Goal: Transaction & Acquisition: Subscribe to service/newsletter

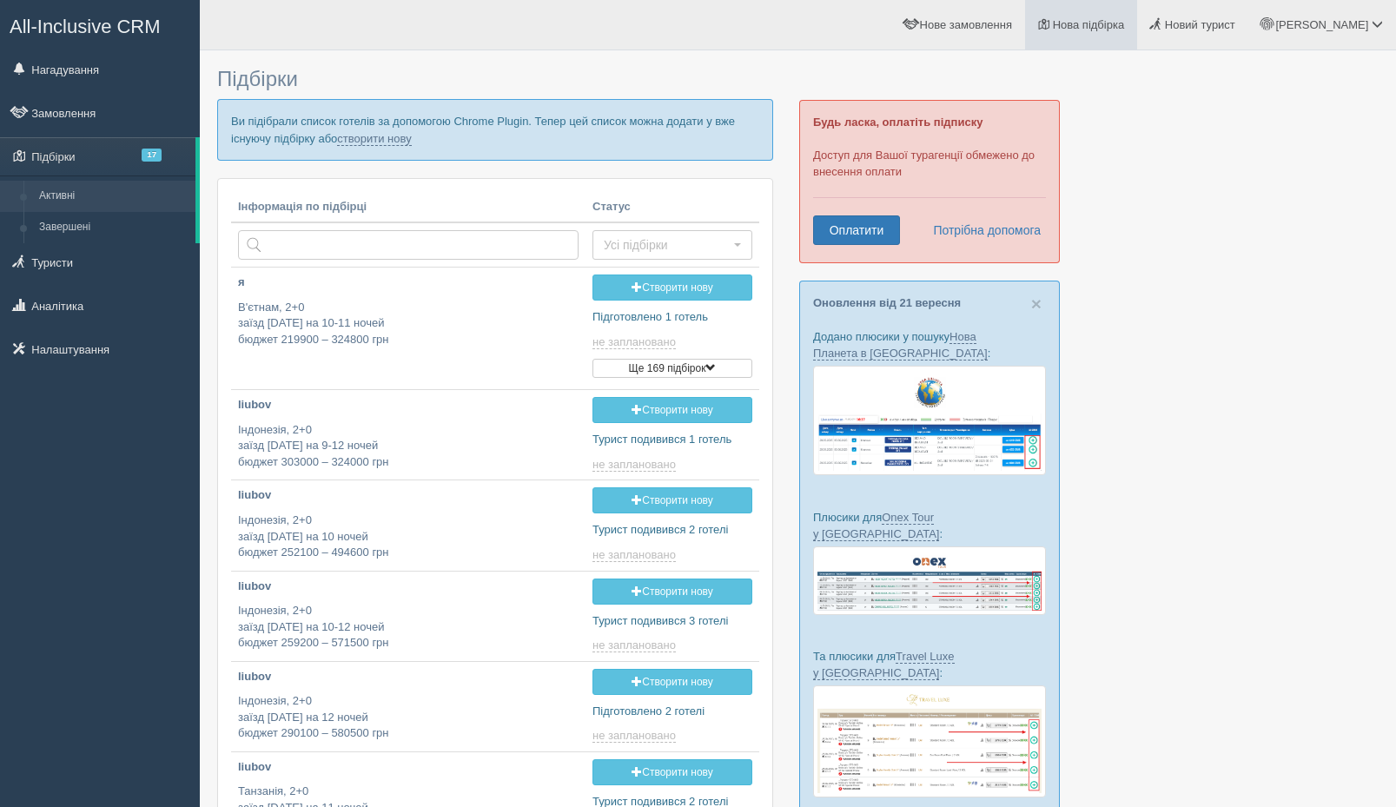
click at [1125, 27] on span "Нова підбірка" at bounding box center [1089, 24] width 72 height 13
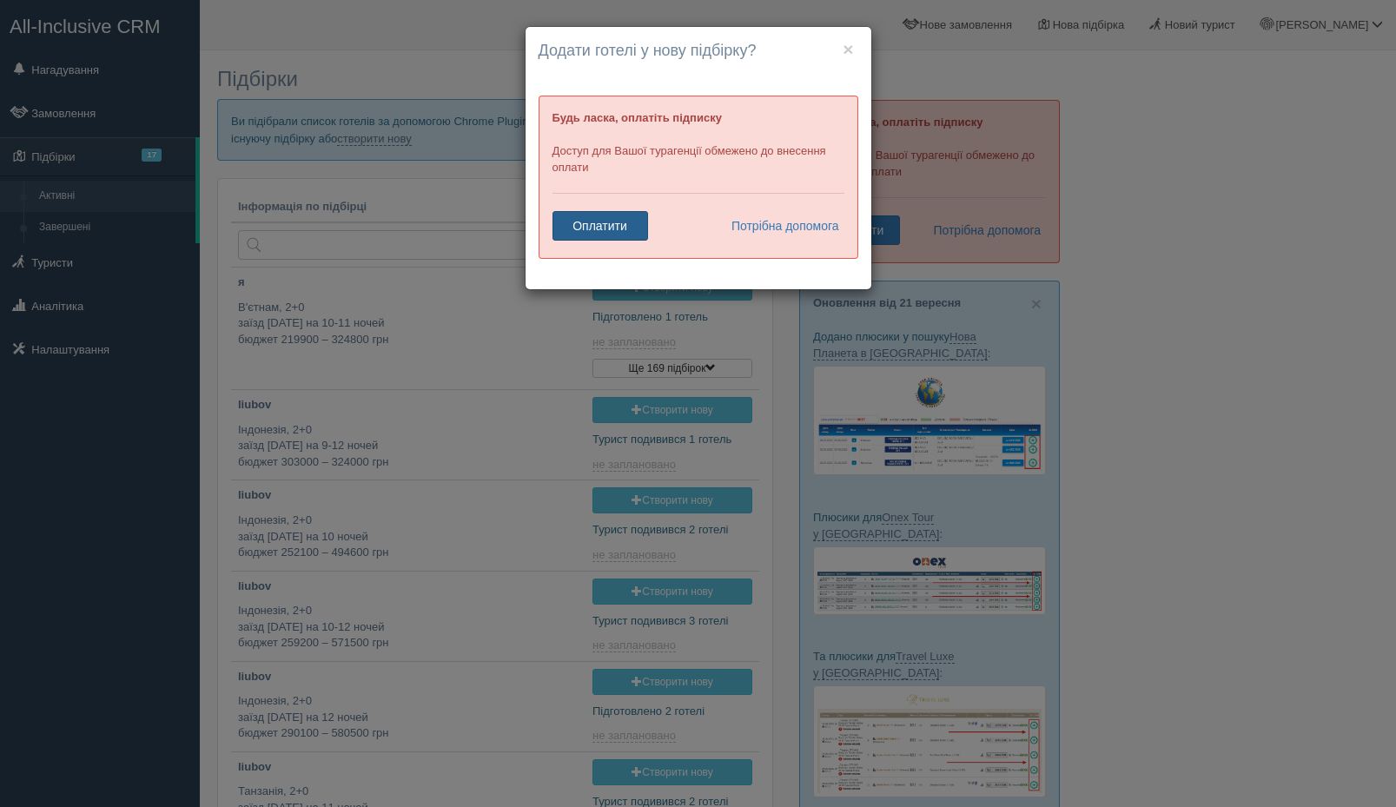
click at [631, 228] on link "Оплатити" at bounding box center [601, 226] width 96 height 30
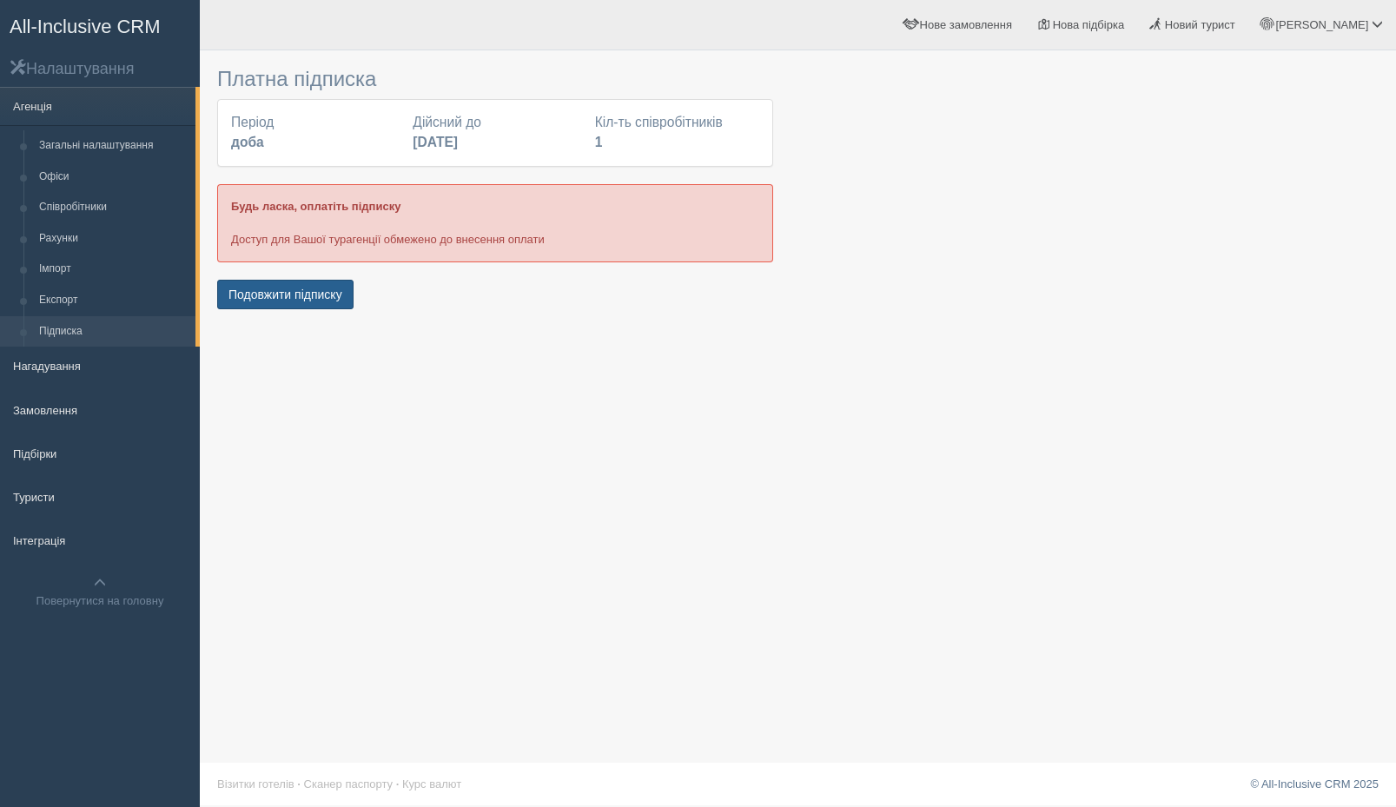
click at [290, 291] on button "Подовжити підписку" at bounding box center [285, 295] width 136 height 30
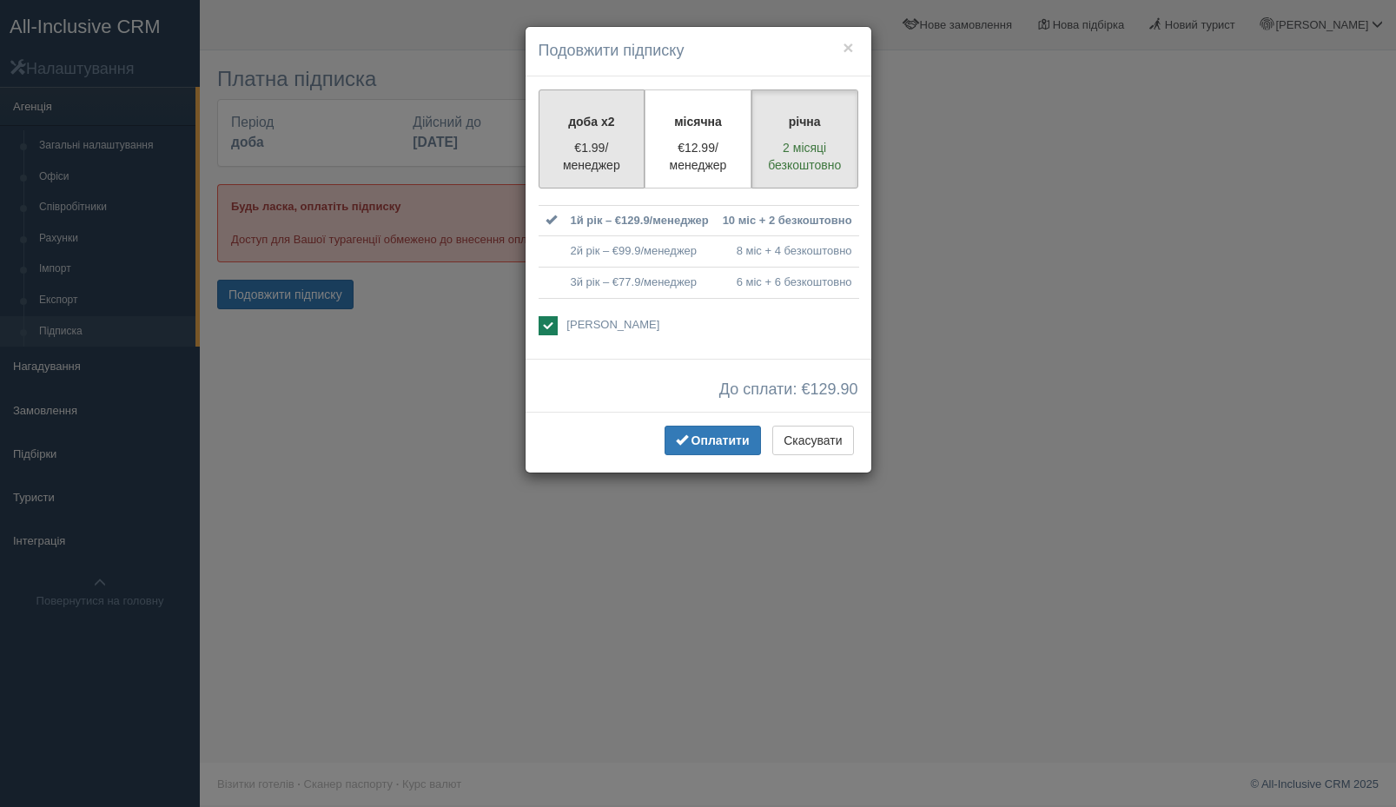
click at [573, 135] on label "доба x2 €1.99/менеджер" at bounding box center [592, 139] width 107 height 99
radio input "true"
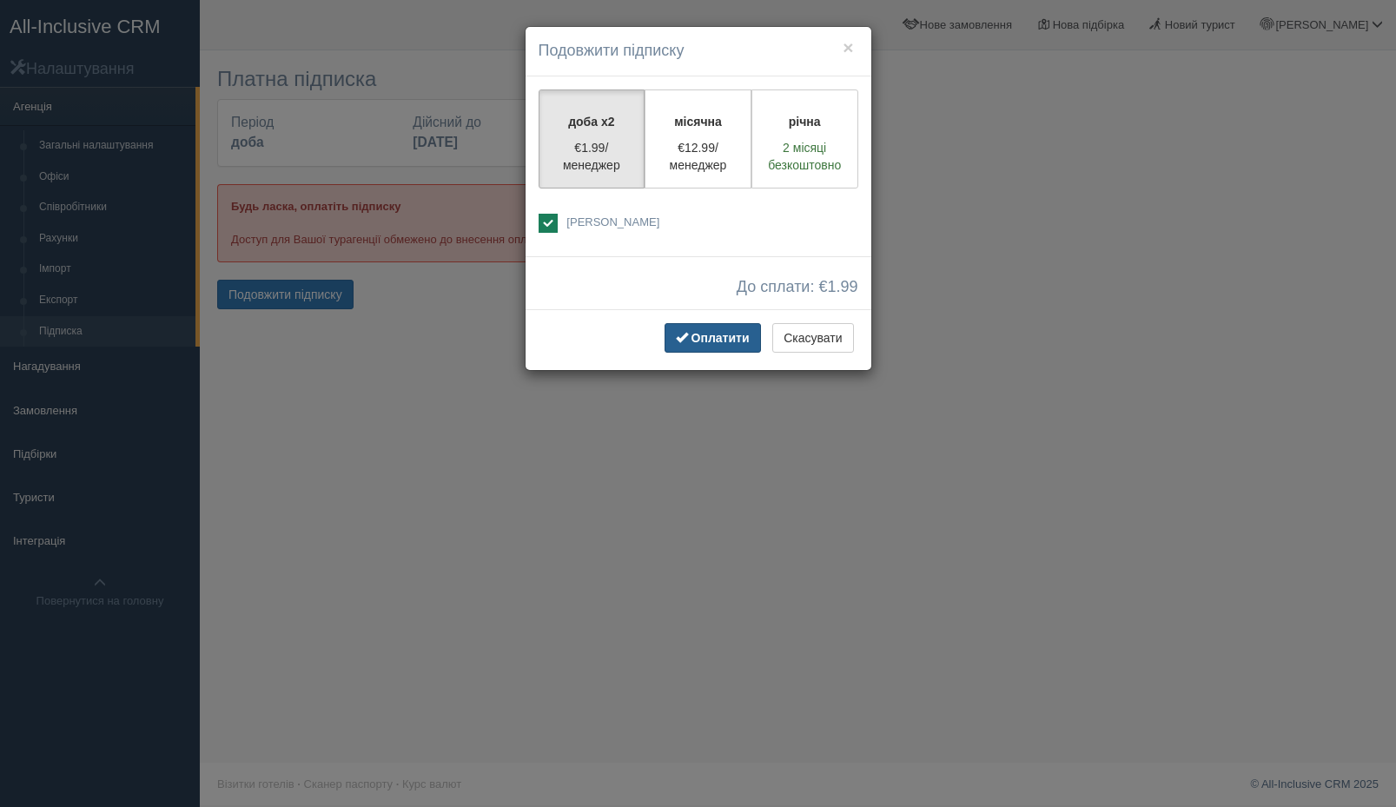
click at [707, 336] on span "Оплатити" at bounding box center [721, 338] width 58 height 14
